Goal: Find specific page/section: Find specific page/section

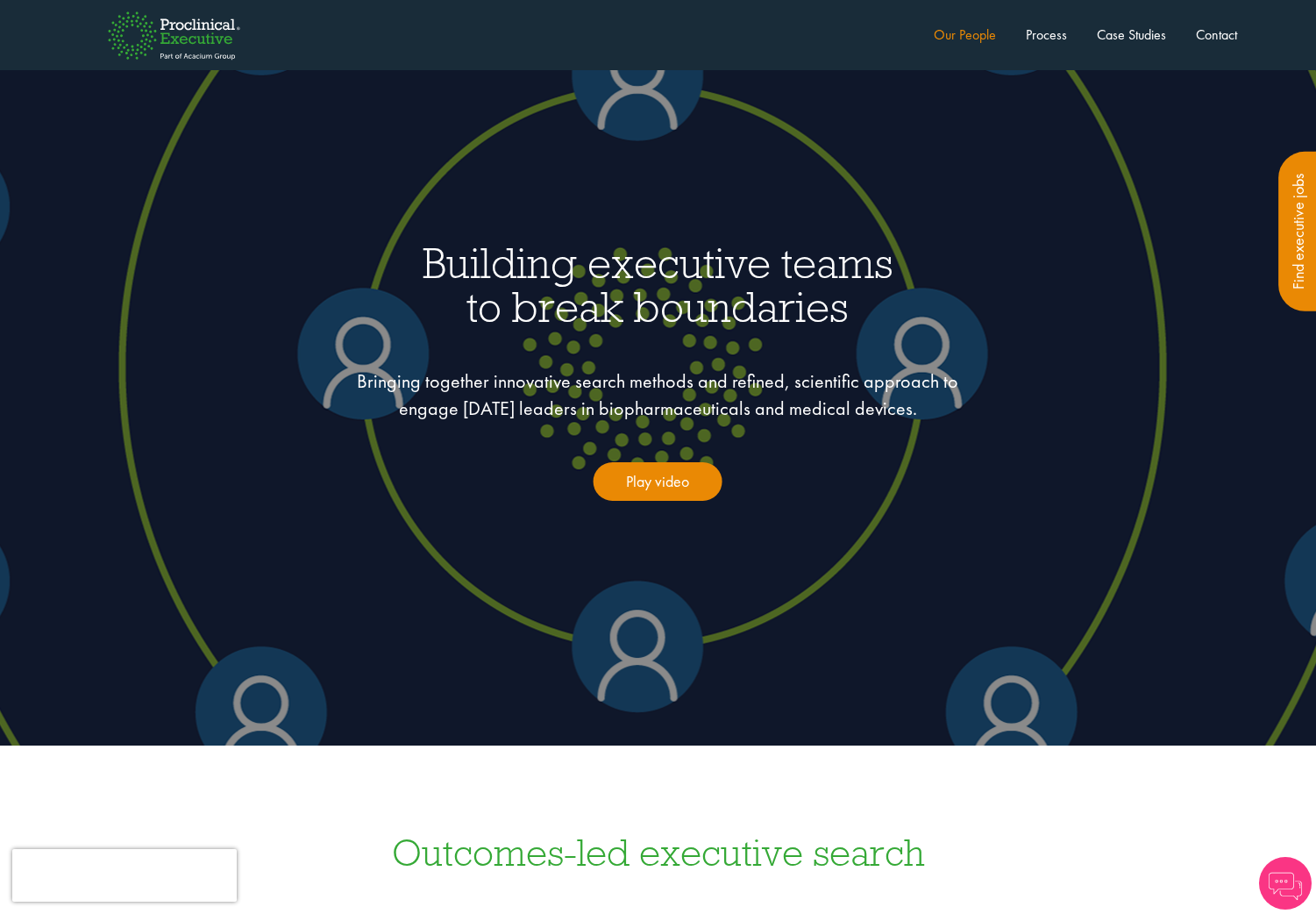
click at [953, 34] on link "Our People" at bounding box center [965, 35] width 62 height 18
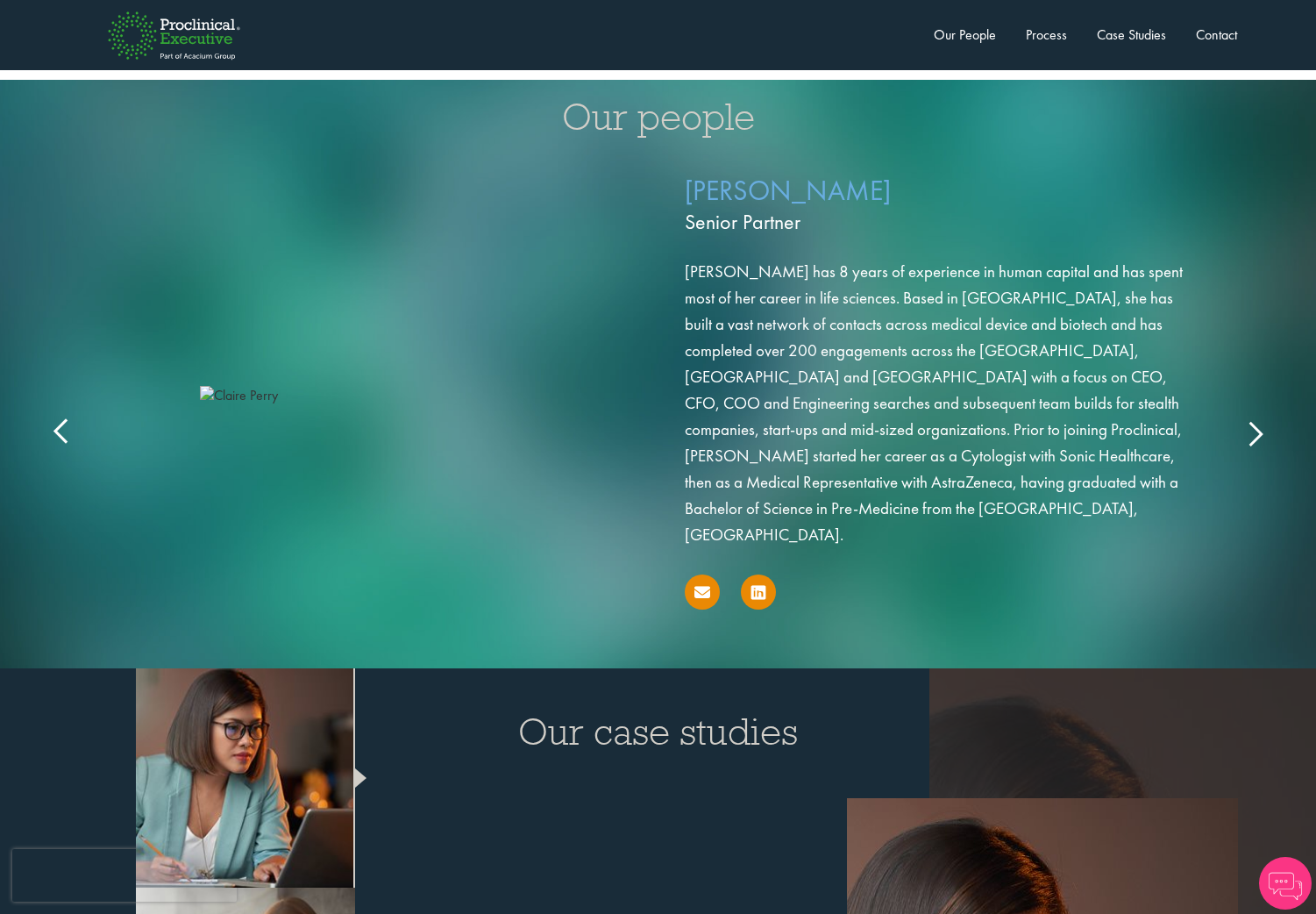
scroll to position [2814, 0]
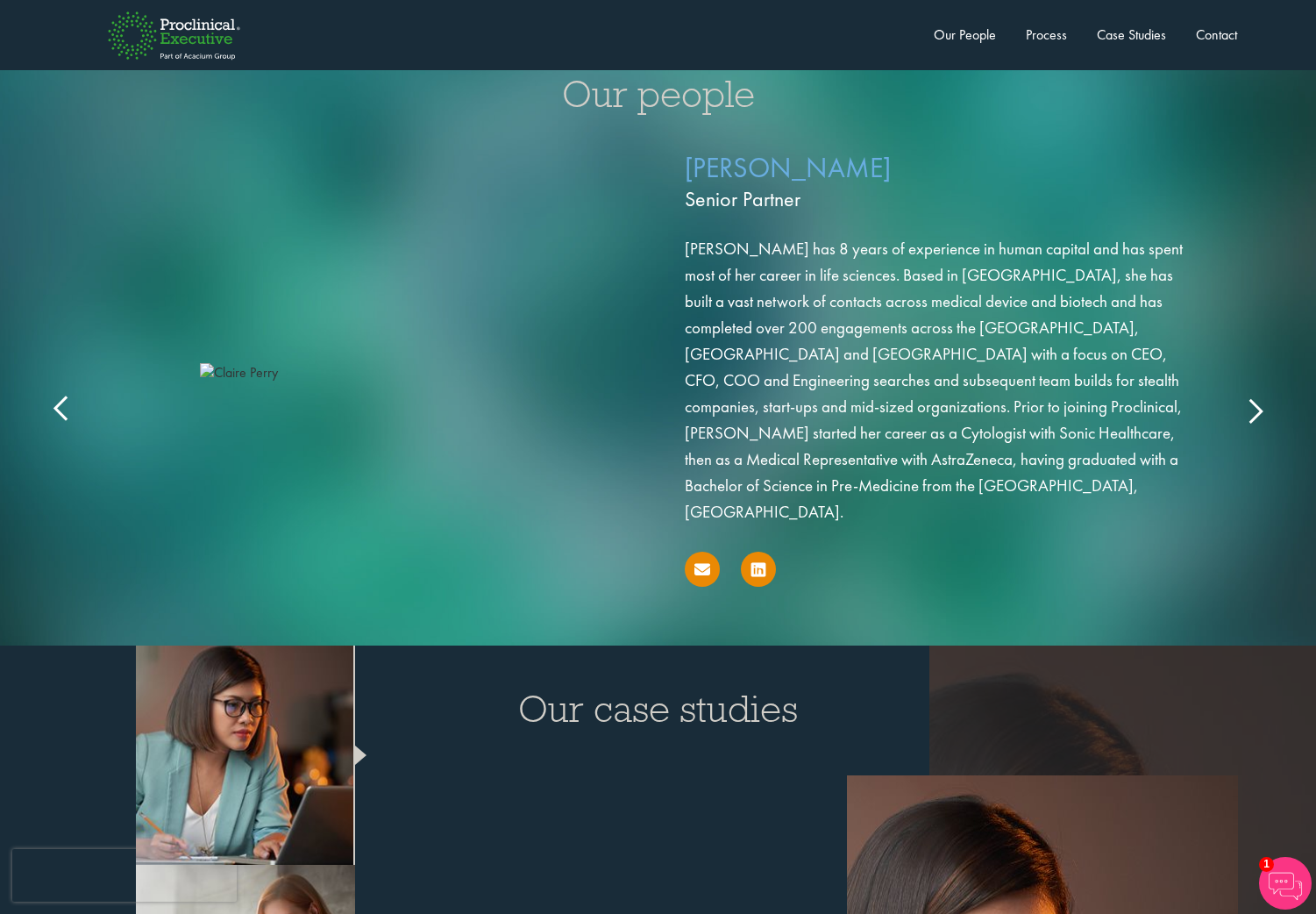
click at [1255, 410] on icon at bounding box center [1255, 410] width 0 height 0
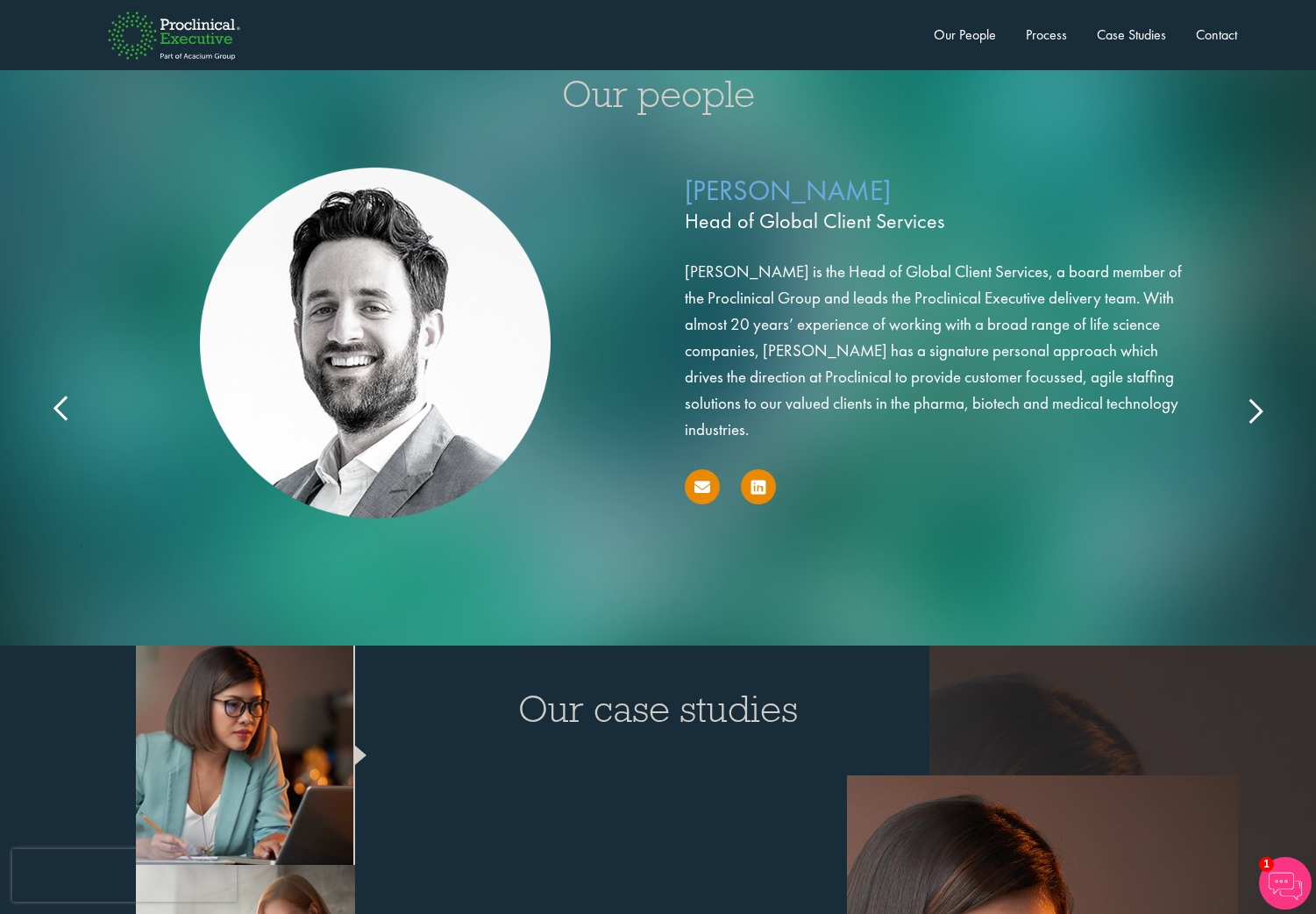
click at [1260, 373] on div "[PERSON_NAME] Head of Global Client Services [PERSON_NAME] is the Head of Globa…" at bounding box center [658, 373] width 1227 height 466
click at [1255, 410] on icon at bounding box center [1255, 410] width 0 height 0
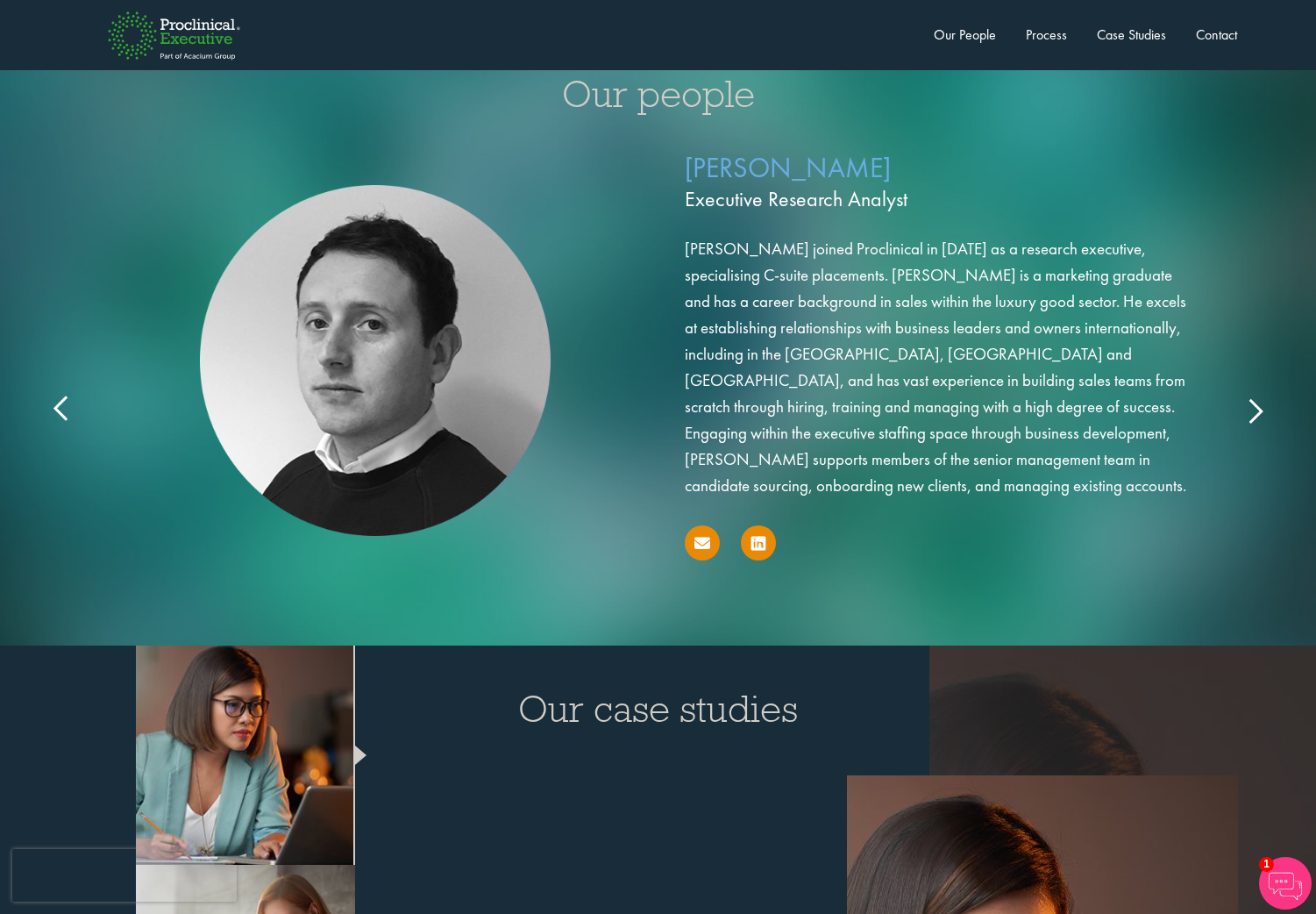
click at [1255, 410] on icon at bounding box center [1255, 410] width 0 height 0
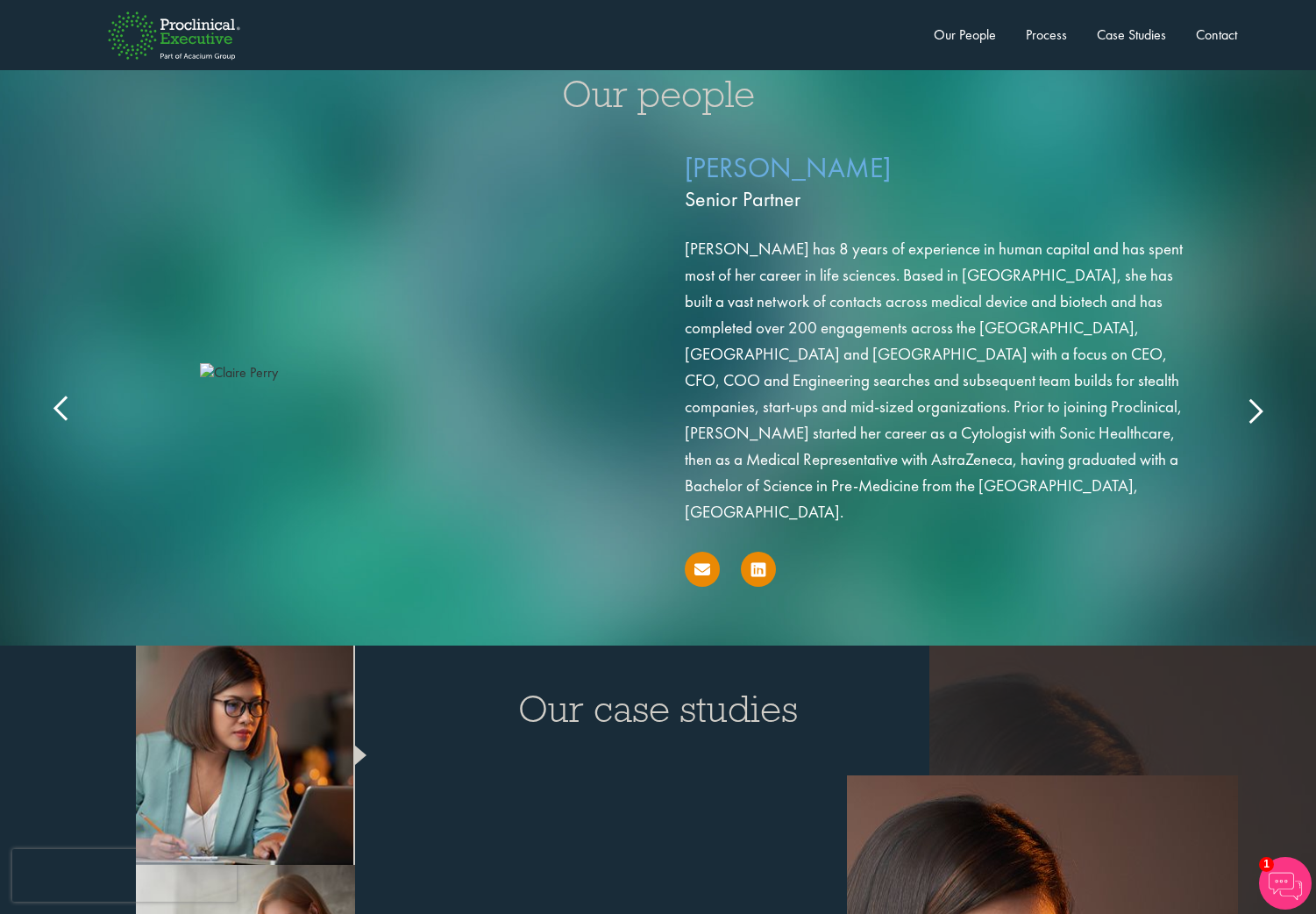
click at [1255, 410] on icon at bounding box center [1255, 410] width 0 height 0
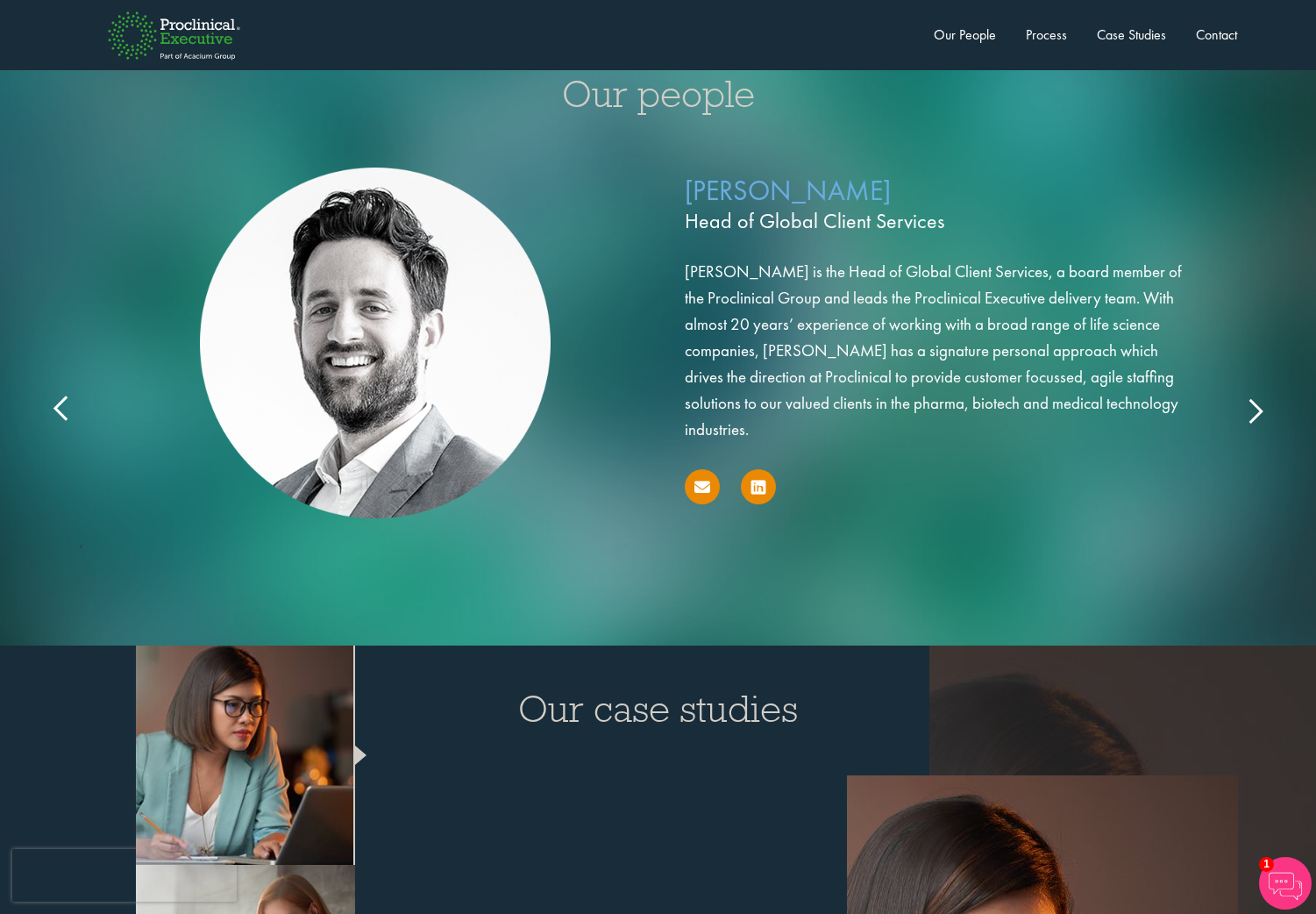
click at [1255, 410] on icon at bounding box center [1255, 410] width 0 height 0
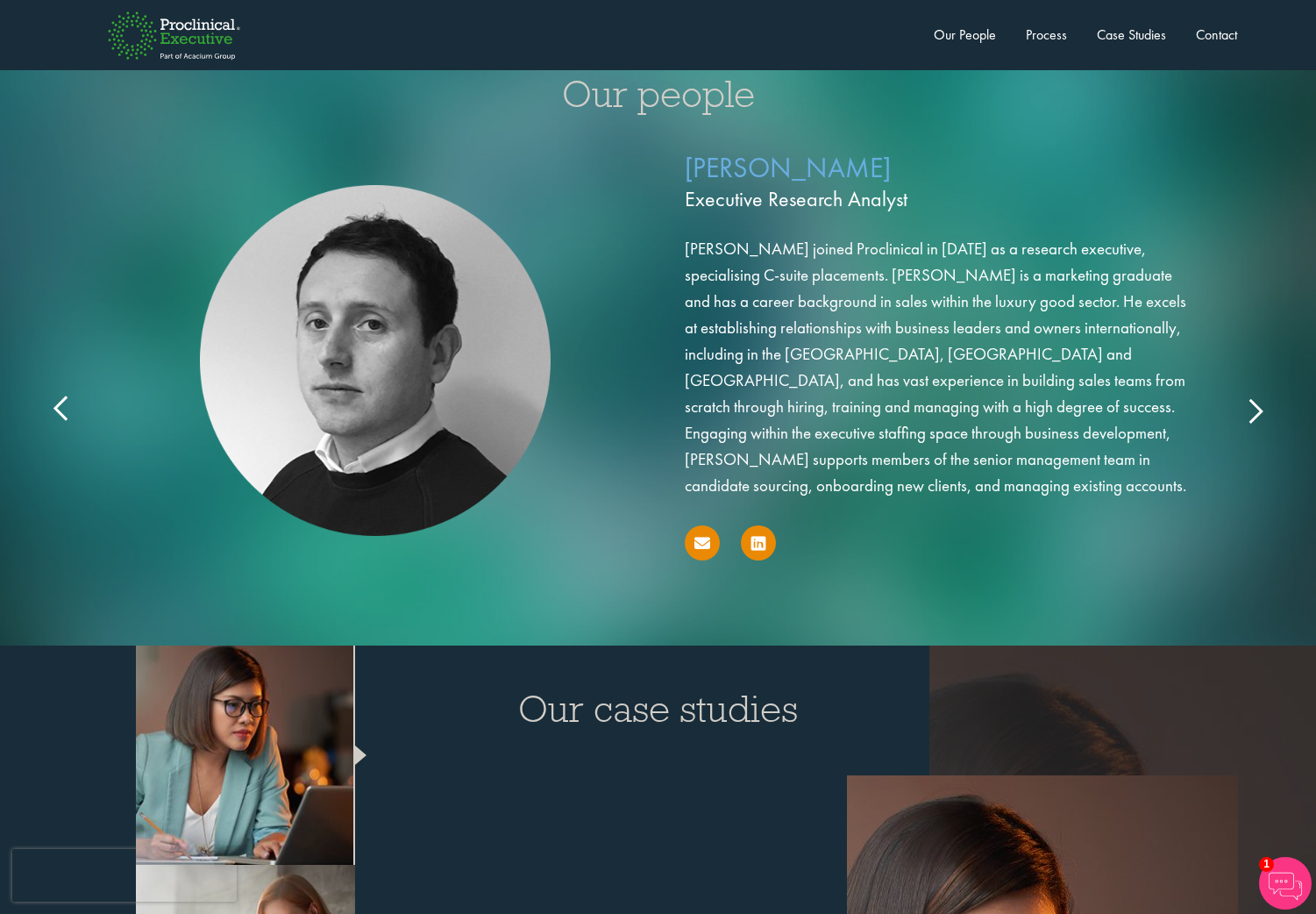
click at [1255, 410] on icon at bounding box center [1255, 410] width 0 height 0
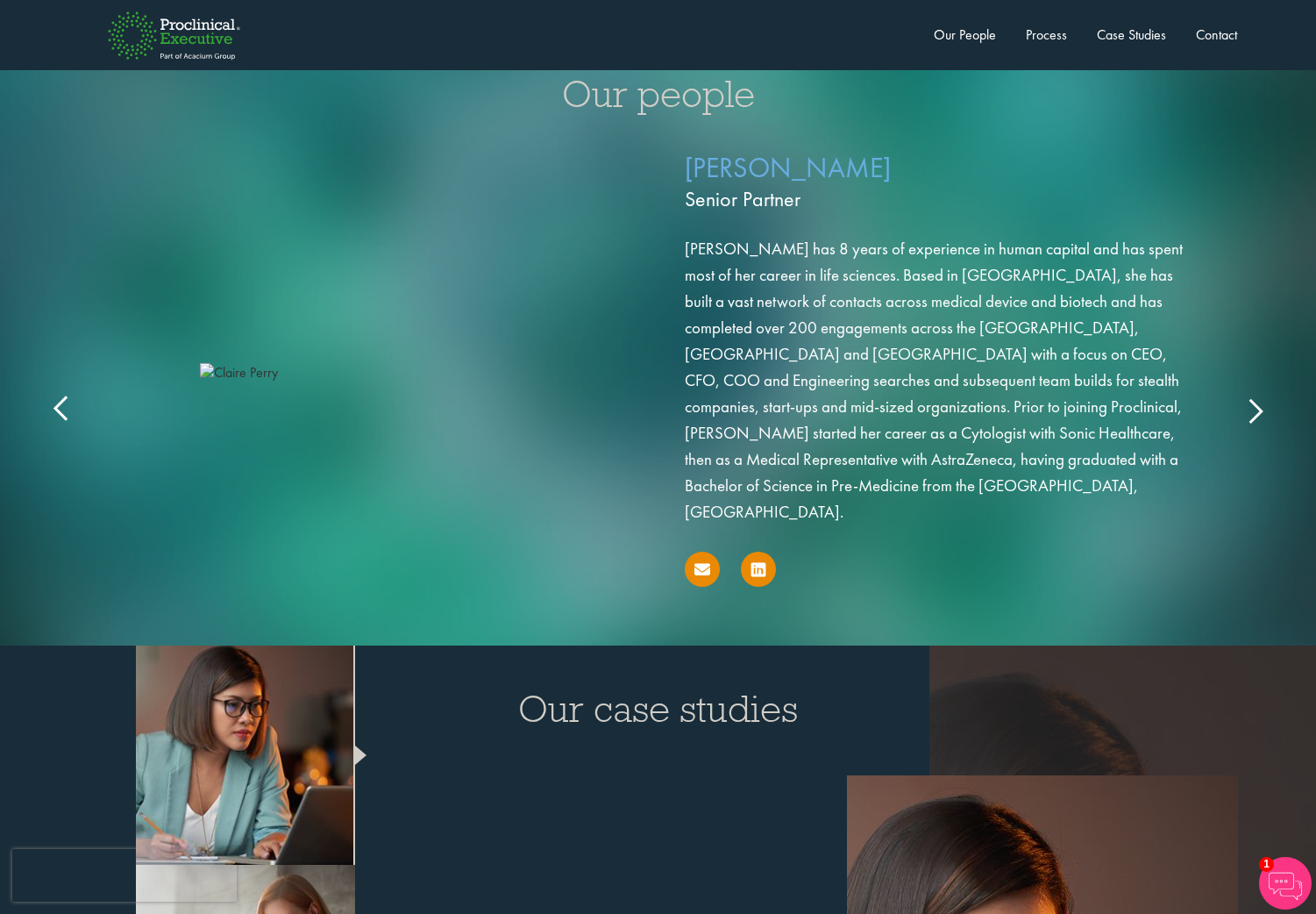
click at [1255, 410] on icon at bounding box center [1255, 410] width 0 height 0
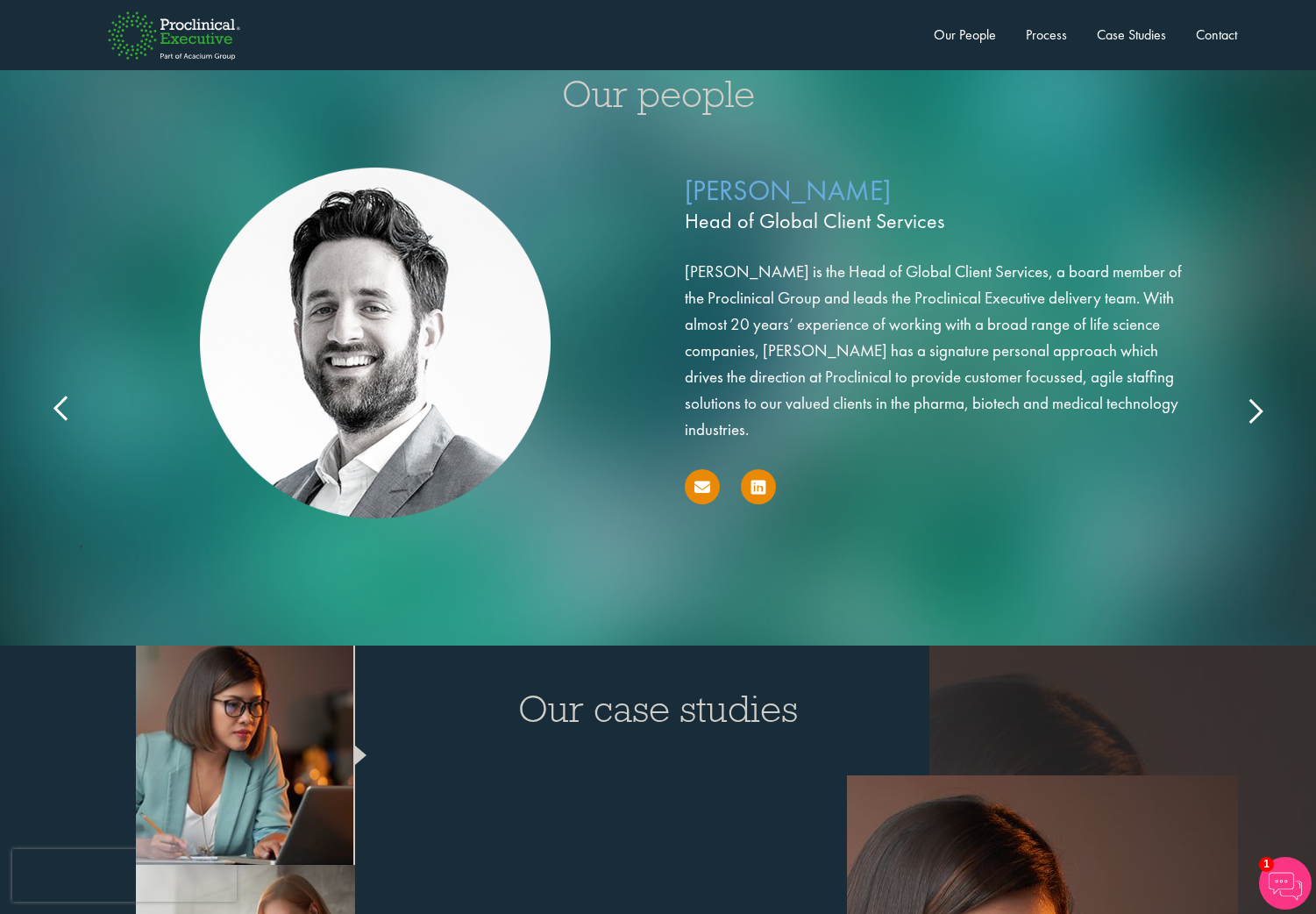
click at [1255, 410] on icon at bounding box center [1255, 410] width 0 height 0
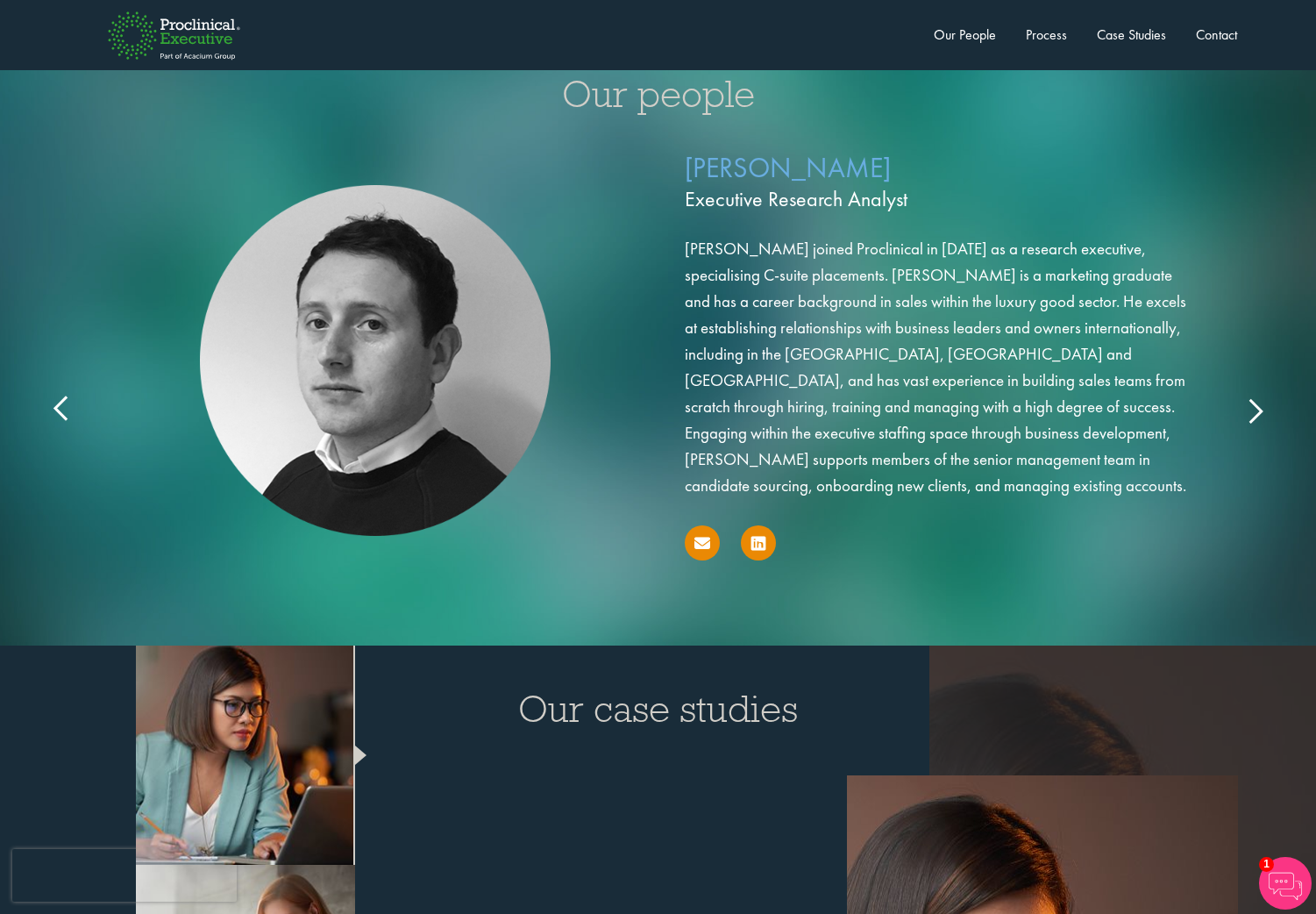
click at [1255, 410] on icon at bounding box center [1255, 410] width 0 height 0
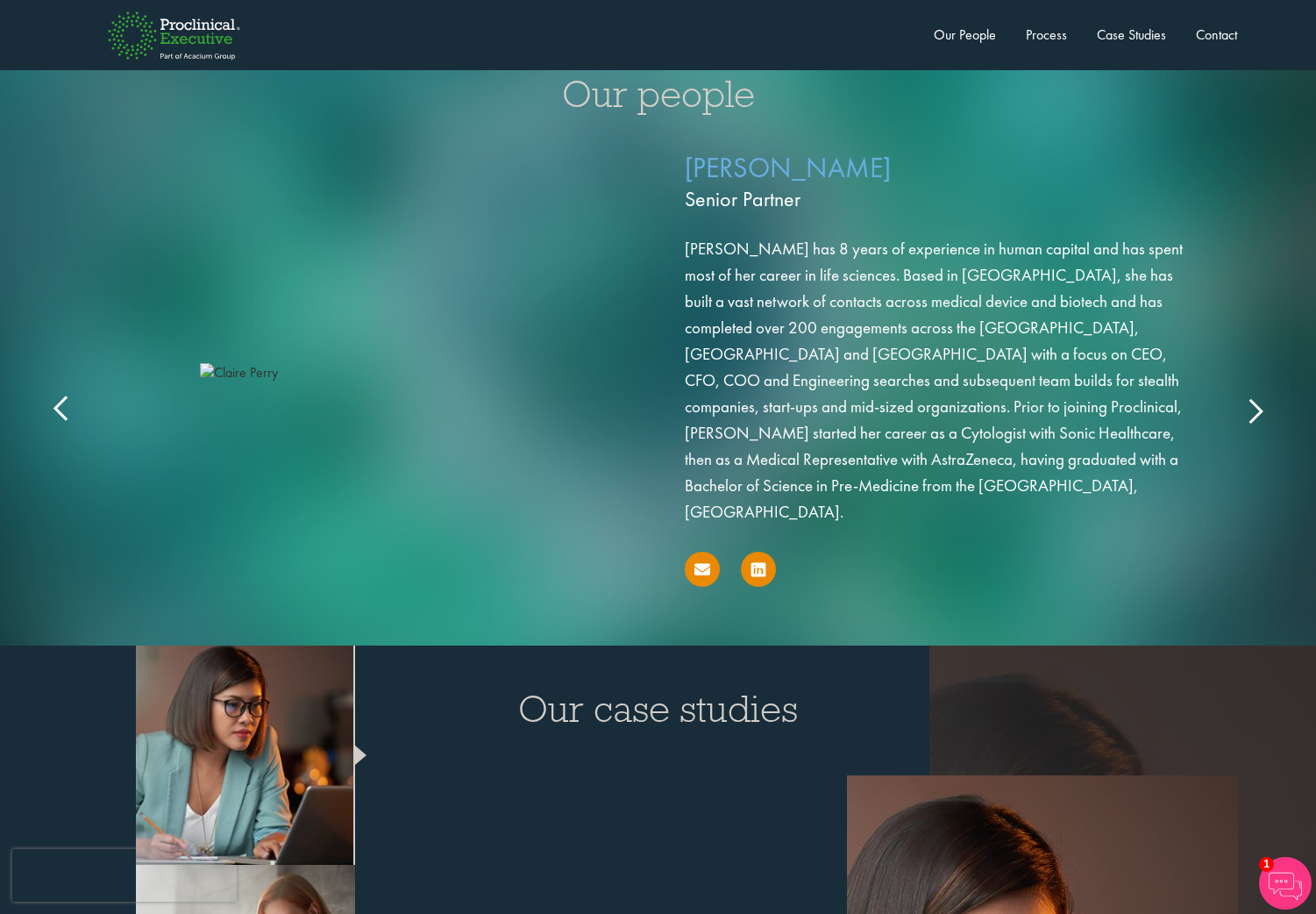
click at [1255, 410] on icon at bounding box center [1255, 410] width 0 height 0
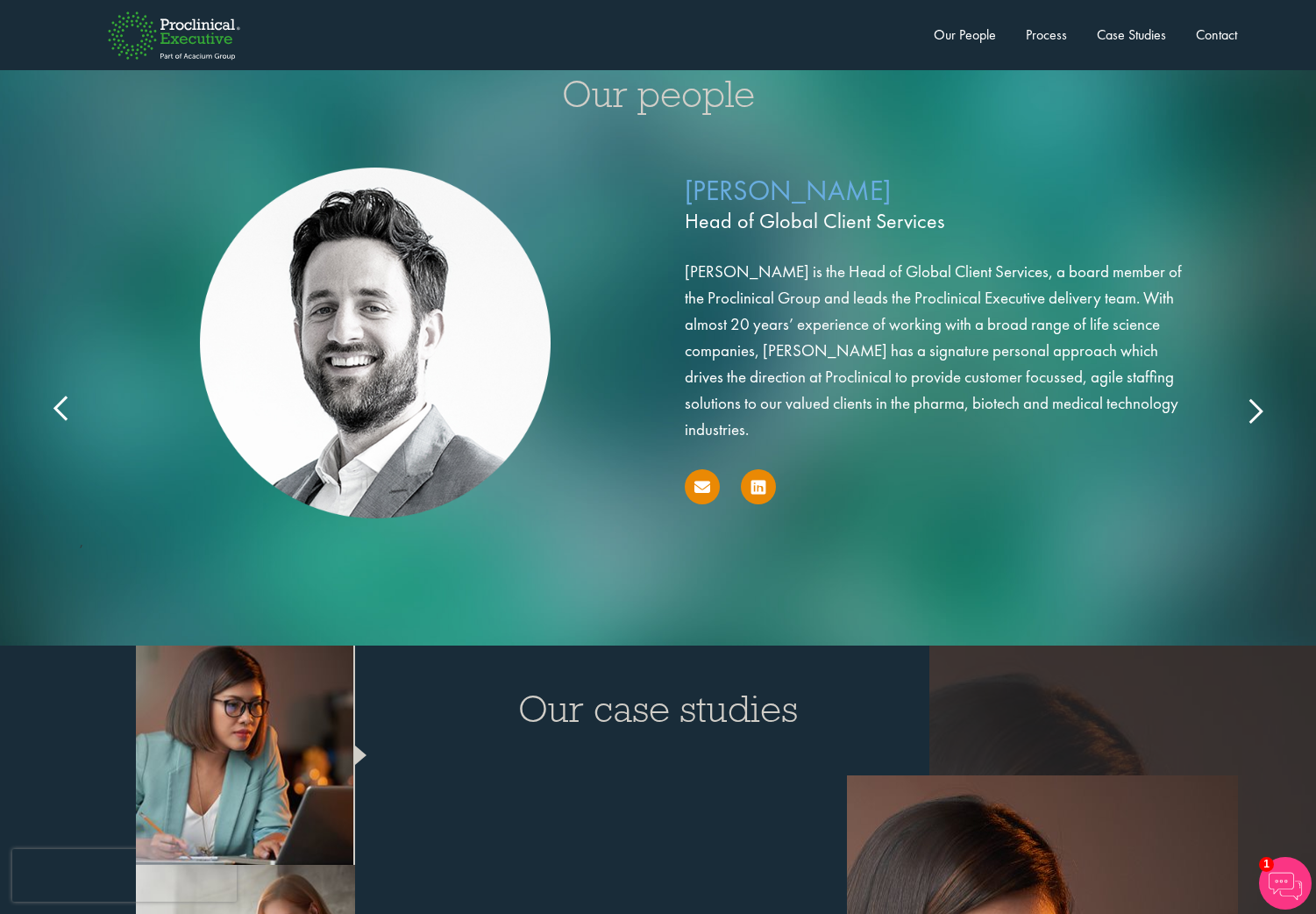
click at [1255, 410] on icon at bounding box center [1255, 410] width 0 height 0
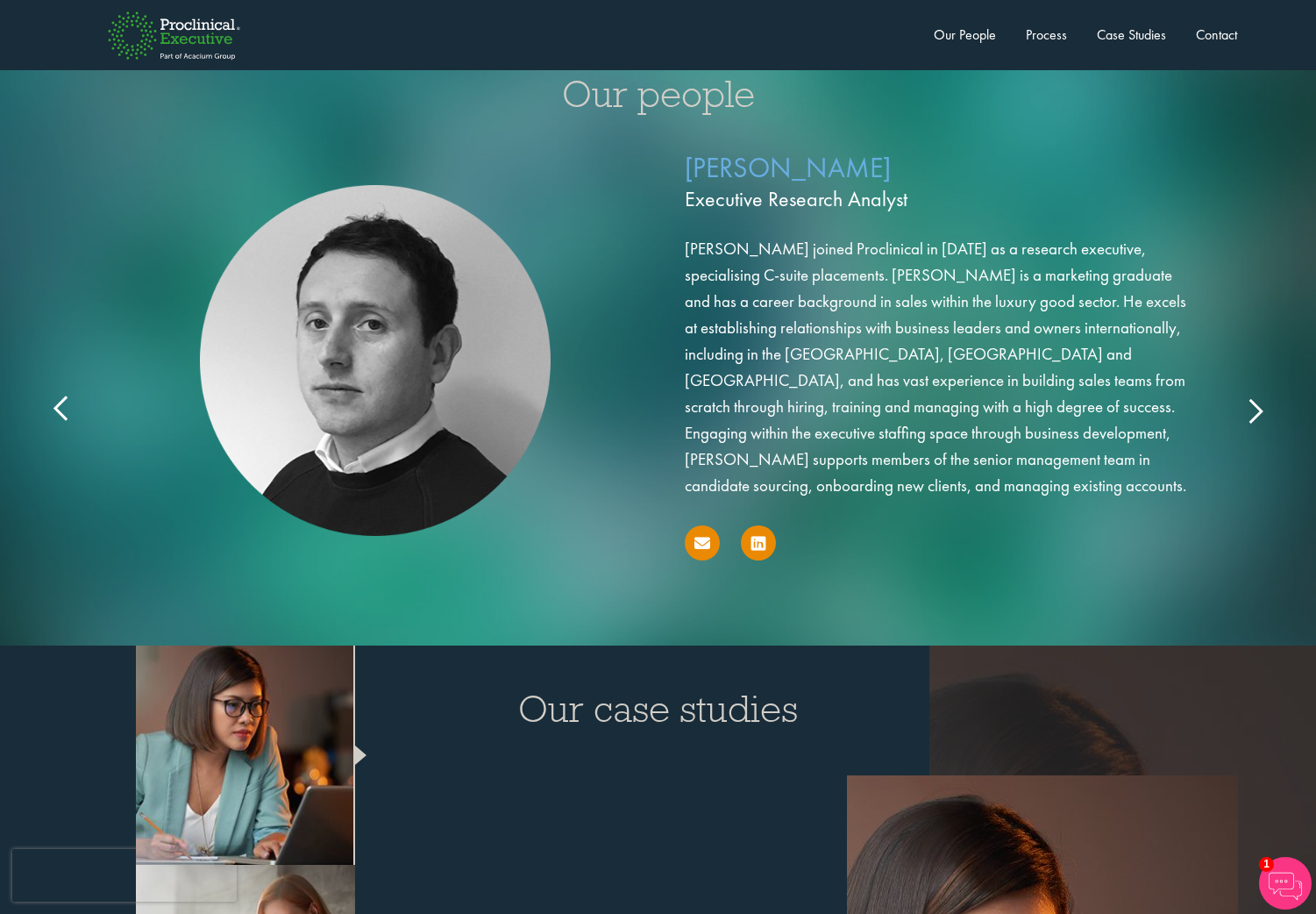
click at [1255, 410] on icon at bounding box center [1255, 410] width 0 height 0
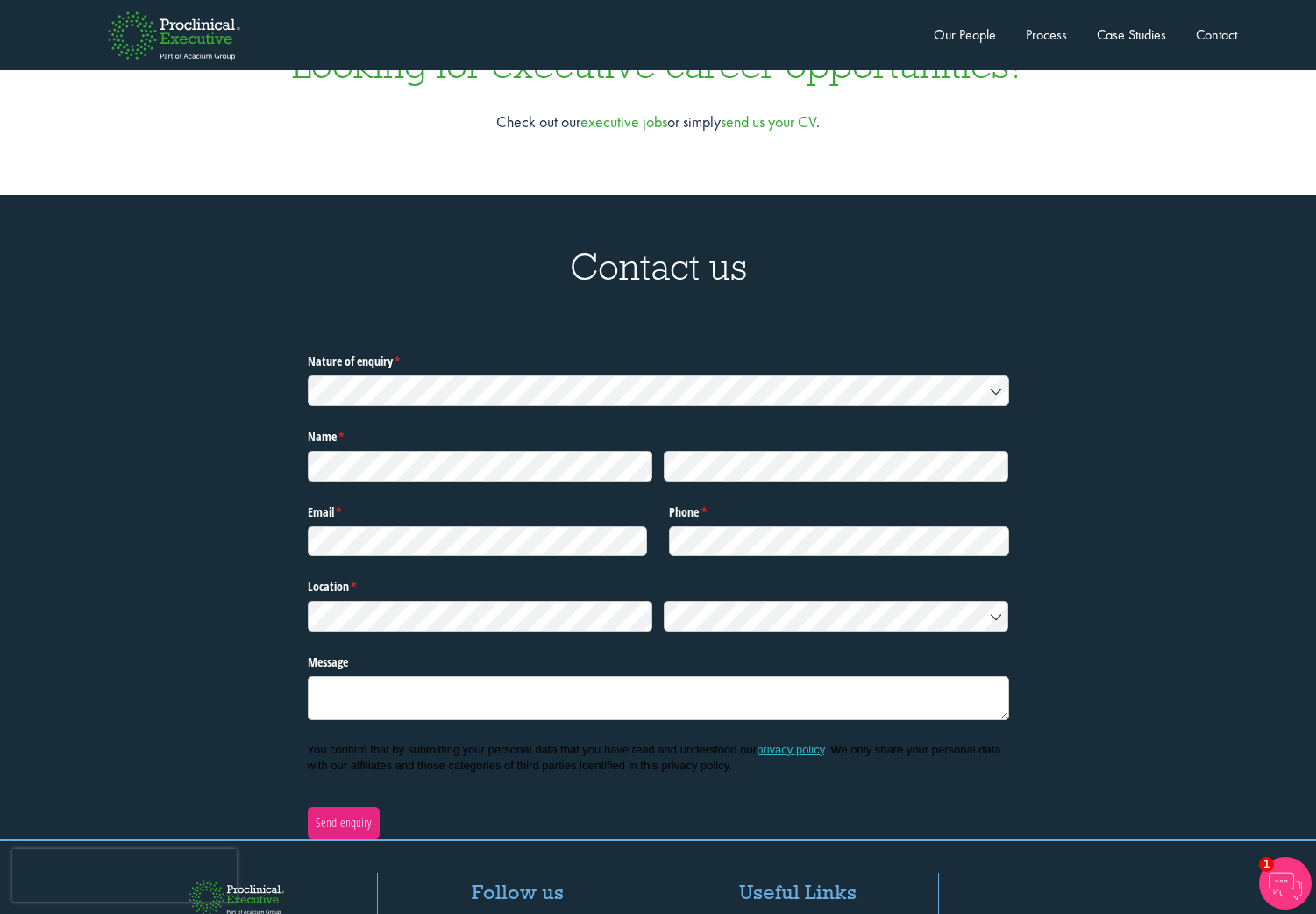
scroll to position [5720, 0]
